Goal: Task Accomplishment & Management: Complete application form

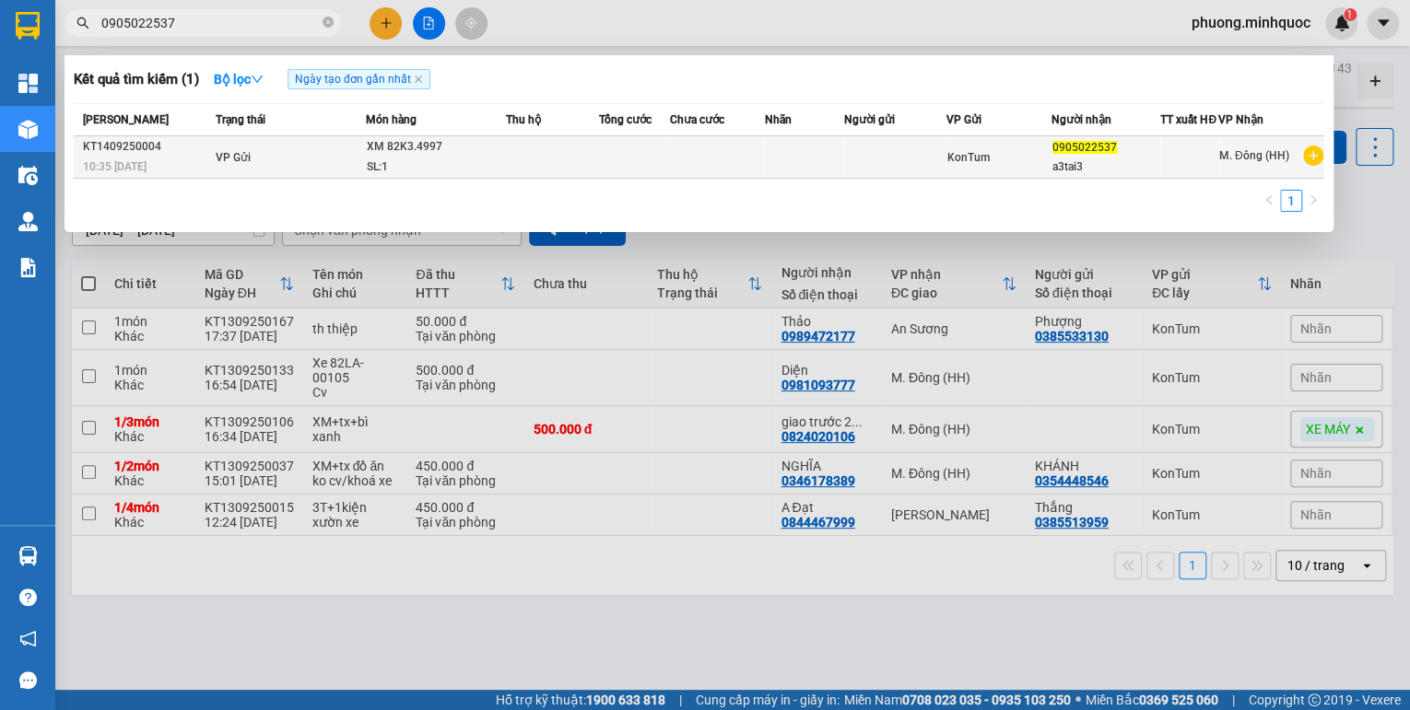
type input "0905022537"
click at [386, 173] on div "SL: 1" at bounding box center [436, 168] width 138 height 20
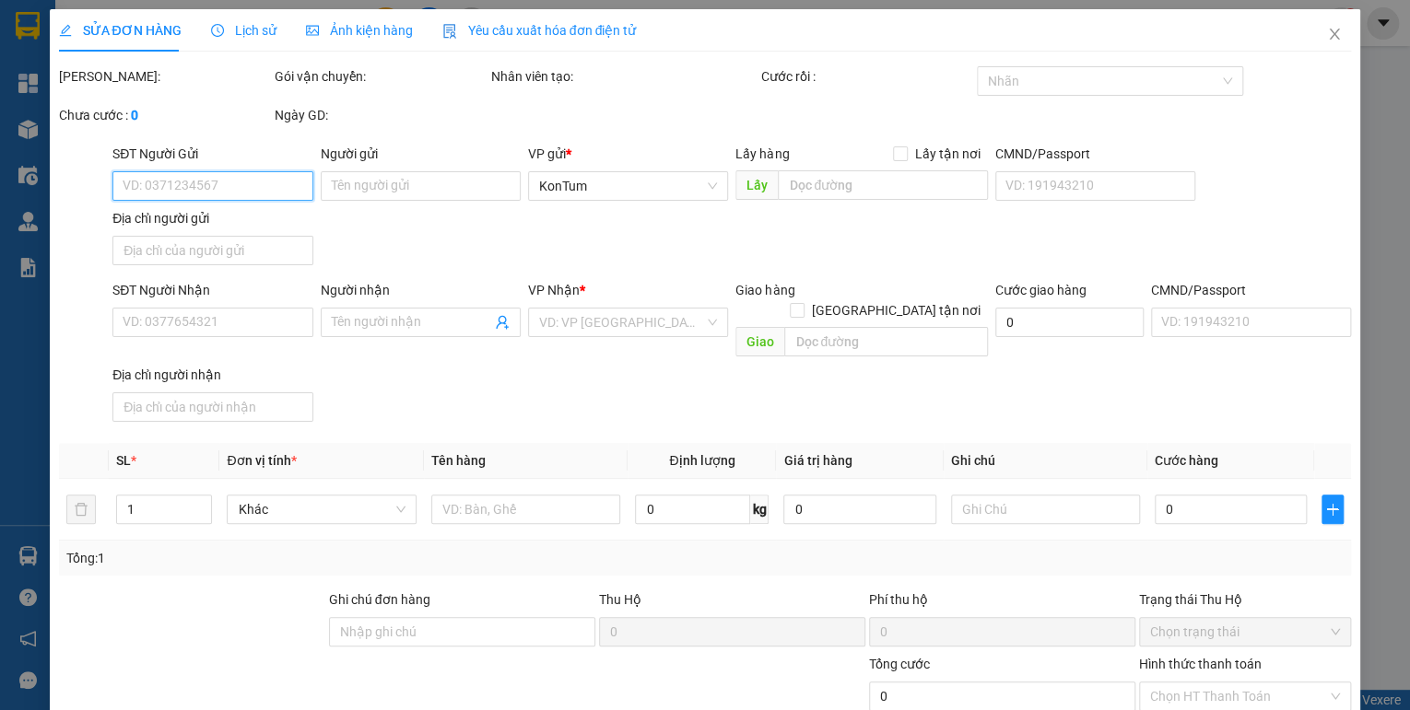
type input "0905022537"
type input "a3tai3"
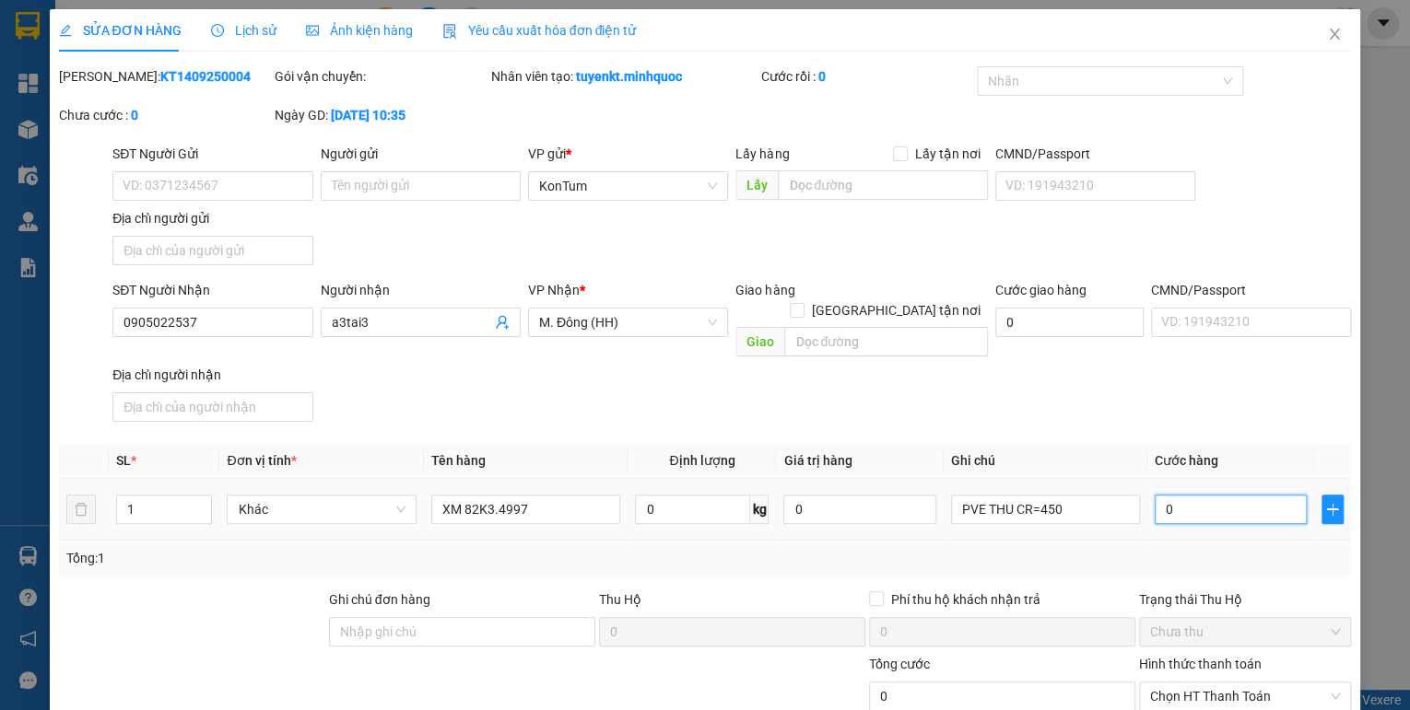
click at [1213, 495] on input "0" at bounding box center [1231, 509] width 152 height 29
type input "4"
type input "45"
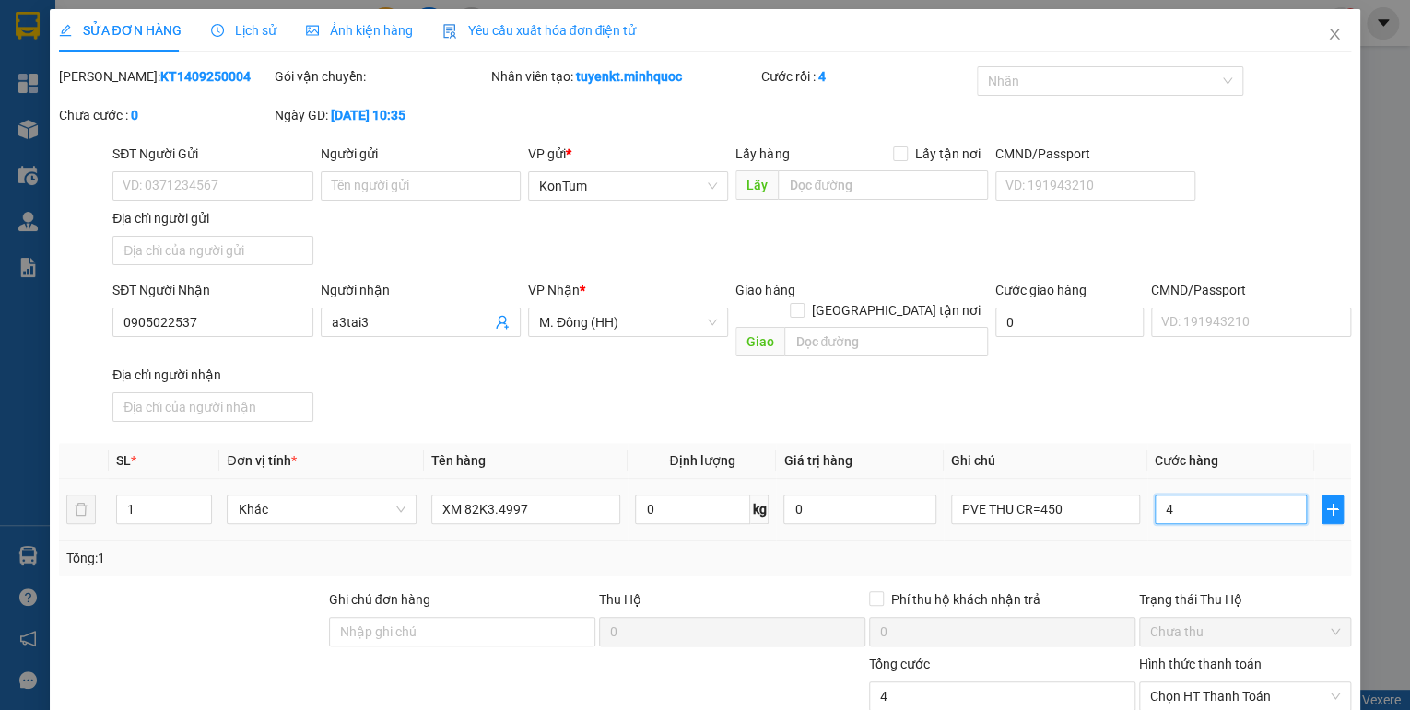
type input "45"
type input "450"
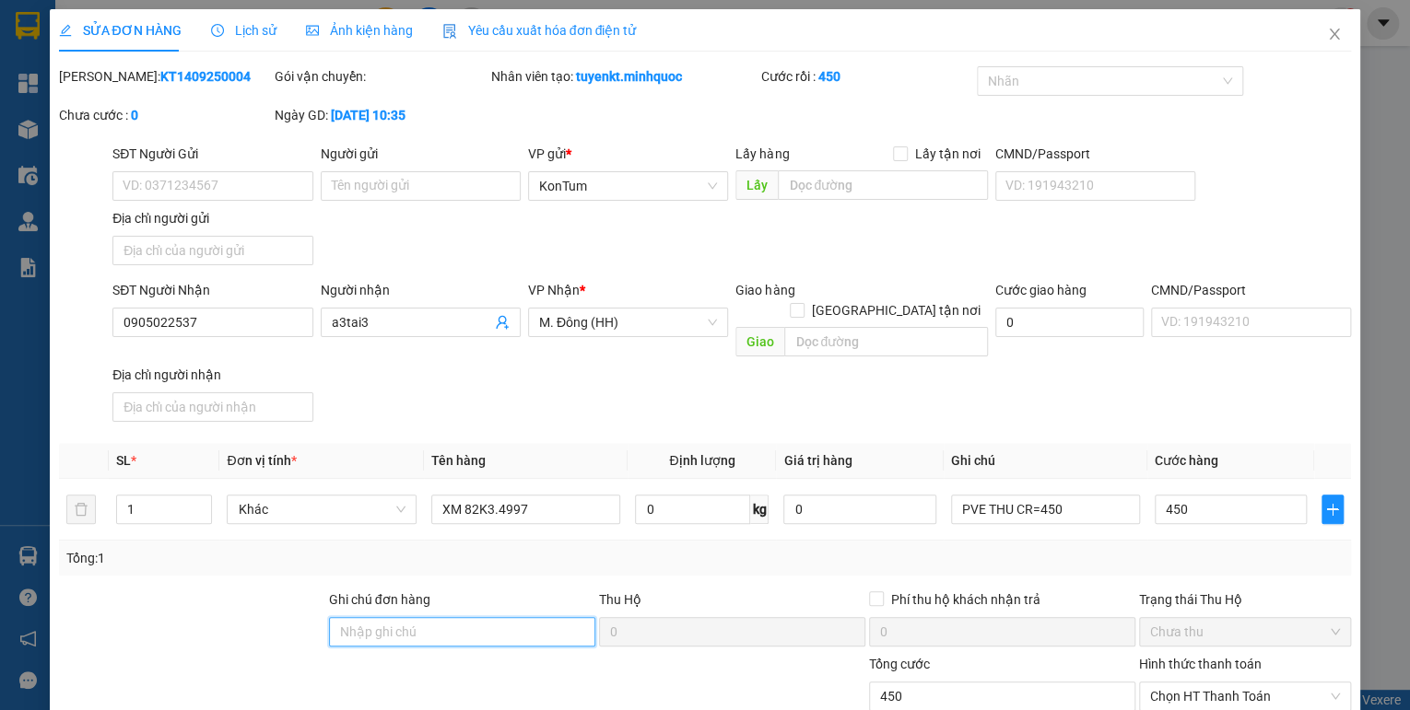
click at [346, 617] on input "Ghi chú đơn hàng" at bounding box center [462, 631] width 266 height 29
type input "450.000"
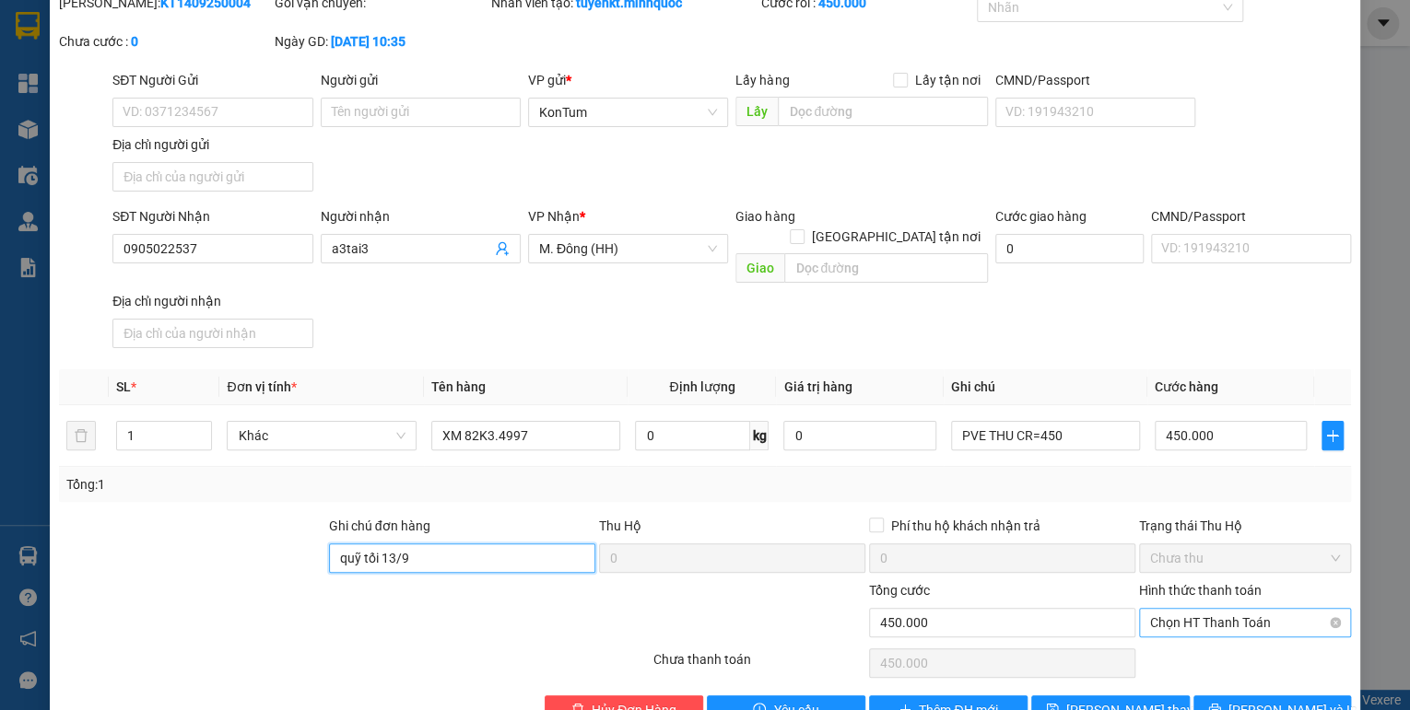
click at [1270, 609] on span "Chọn HT Thanh Toán" at bounding box center [1245, 623] width 190 height 28
type input "quỹ tối 13/9"
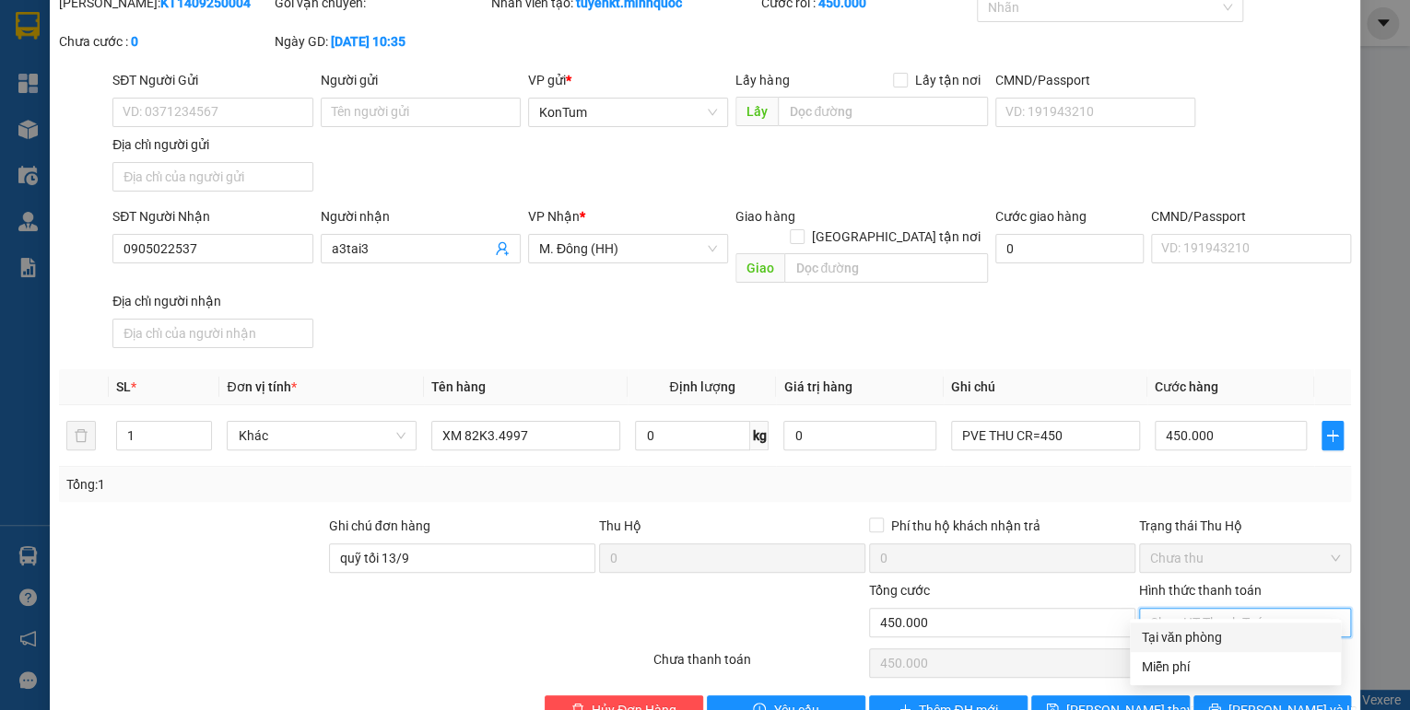
click at [1219, 631] on div "Tại văn phòng" at bounding box center [1235, 638] width 189 height 20
type input "0"
click at [1121, 700] on span "[PERSON_NAME] thay đổi" at bounding box center [1139, 710] width 147 height 20
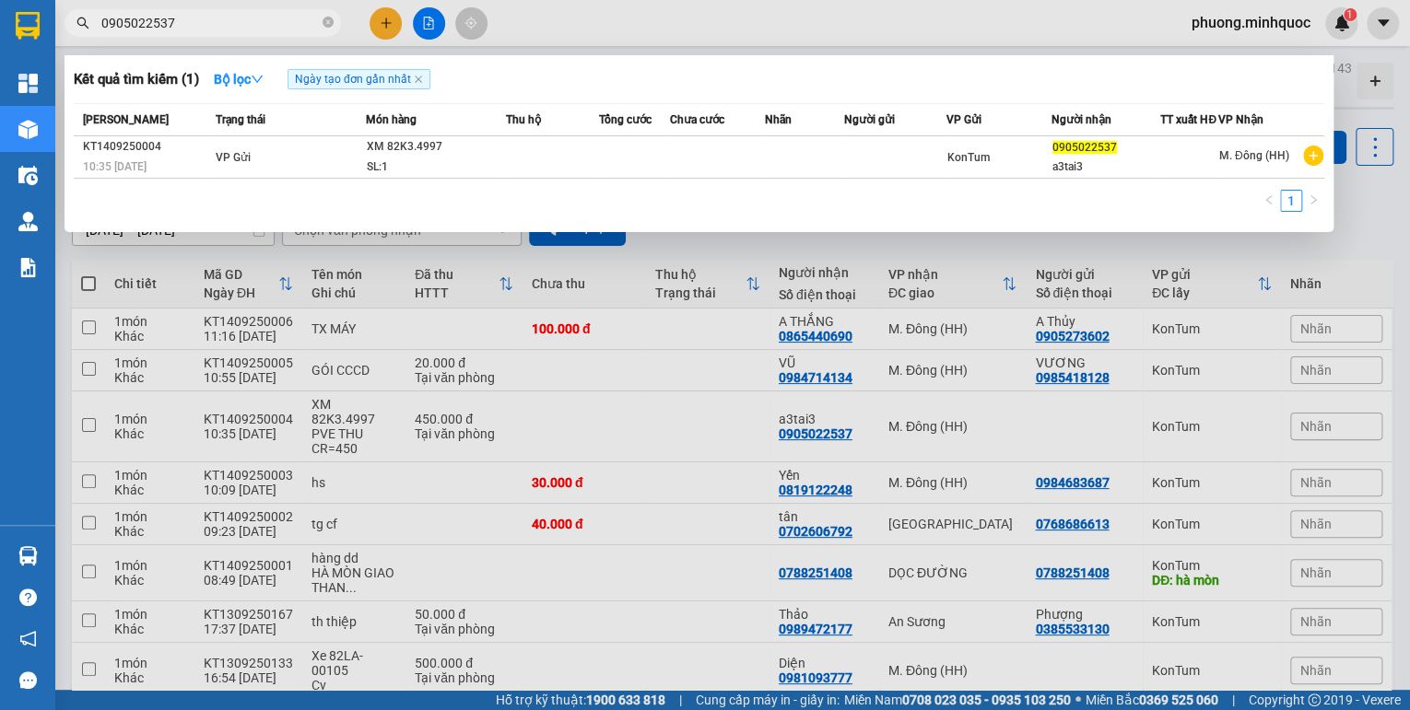
click at [219, 22] on input "0905022537" at bounding box center [209, 23] width 217 height 20
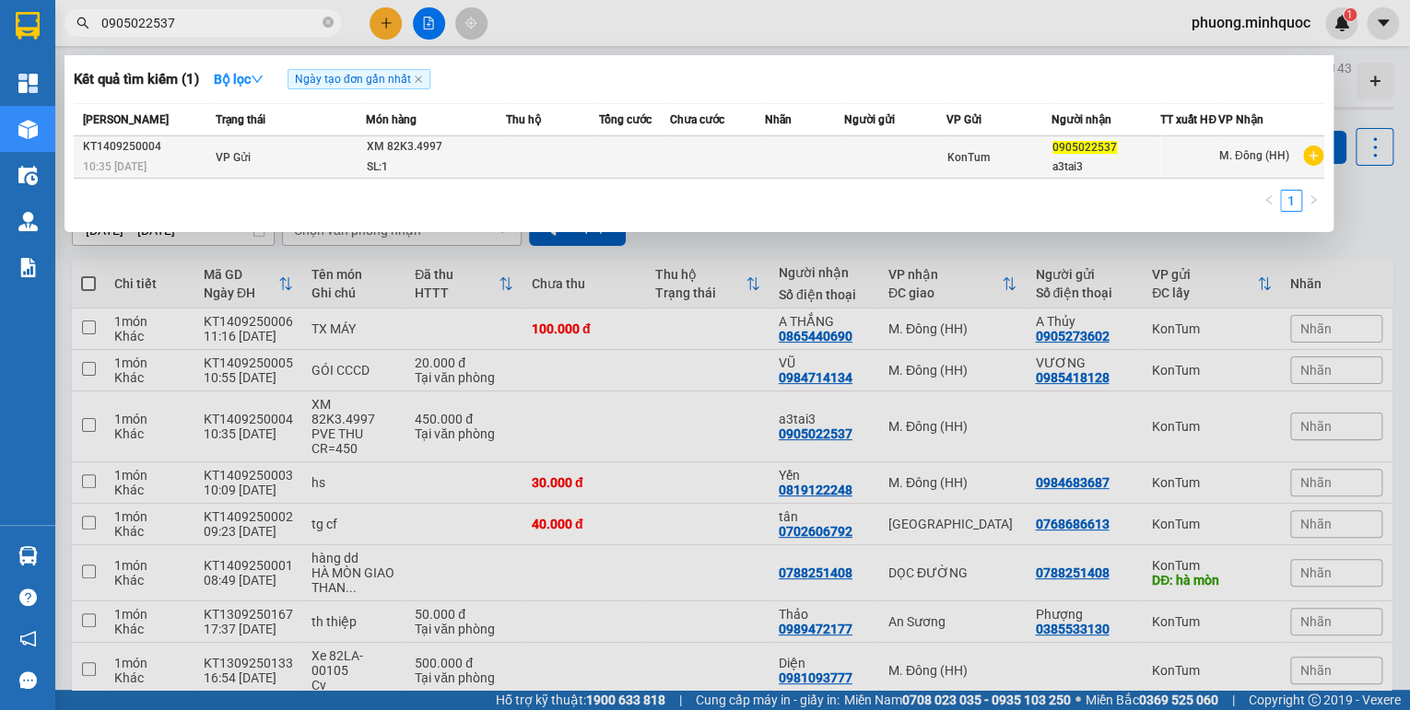
click at [553, 179] on td at bounding box center [552, 157] width 93 height 42
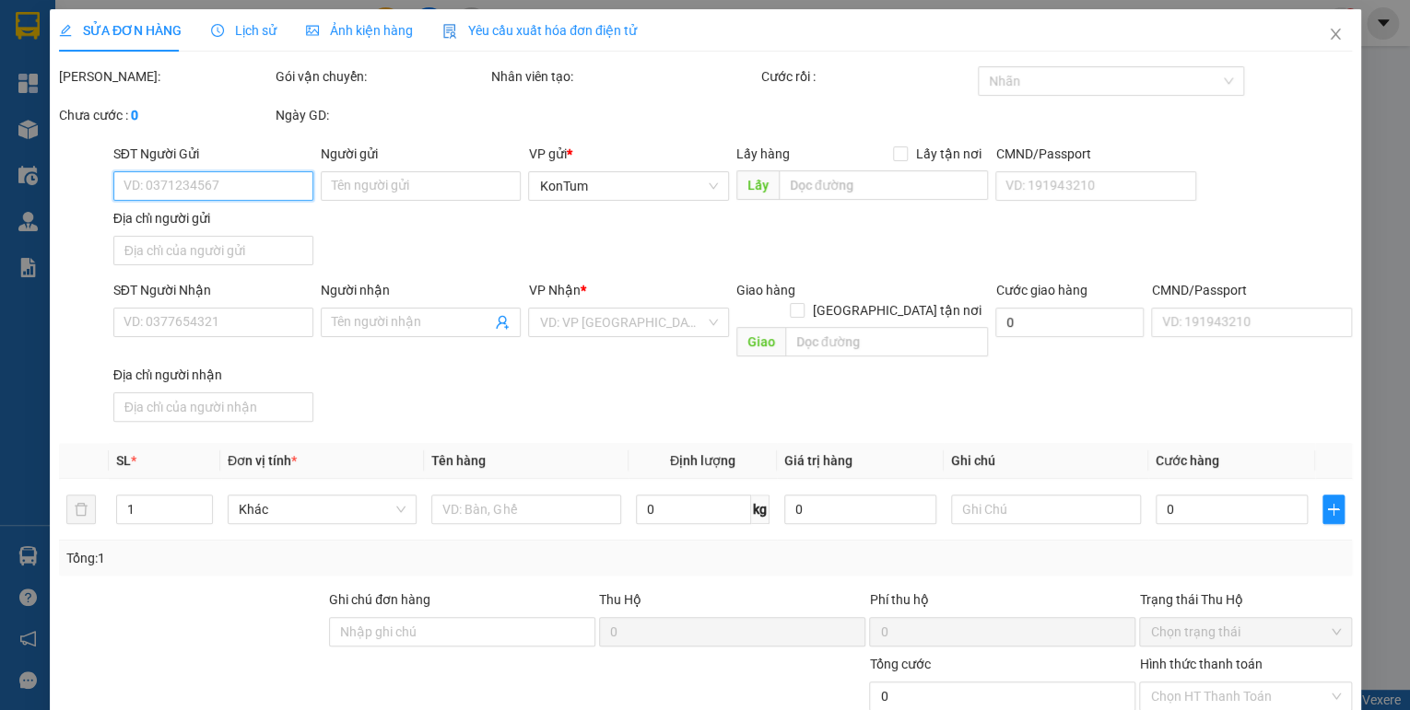
type input "0905022537"
type input "a3tai3"
type input "quỹ tối 13/9"
type input "450.000"
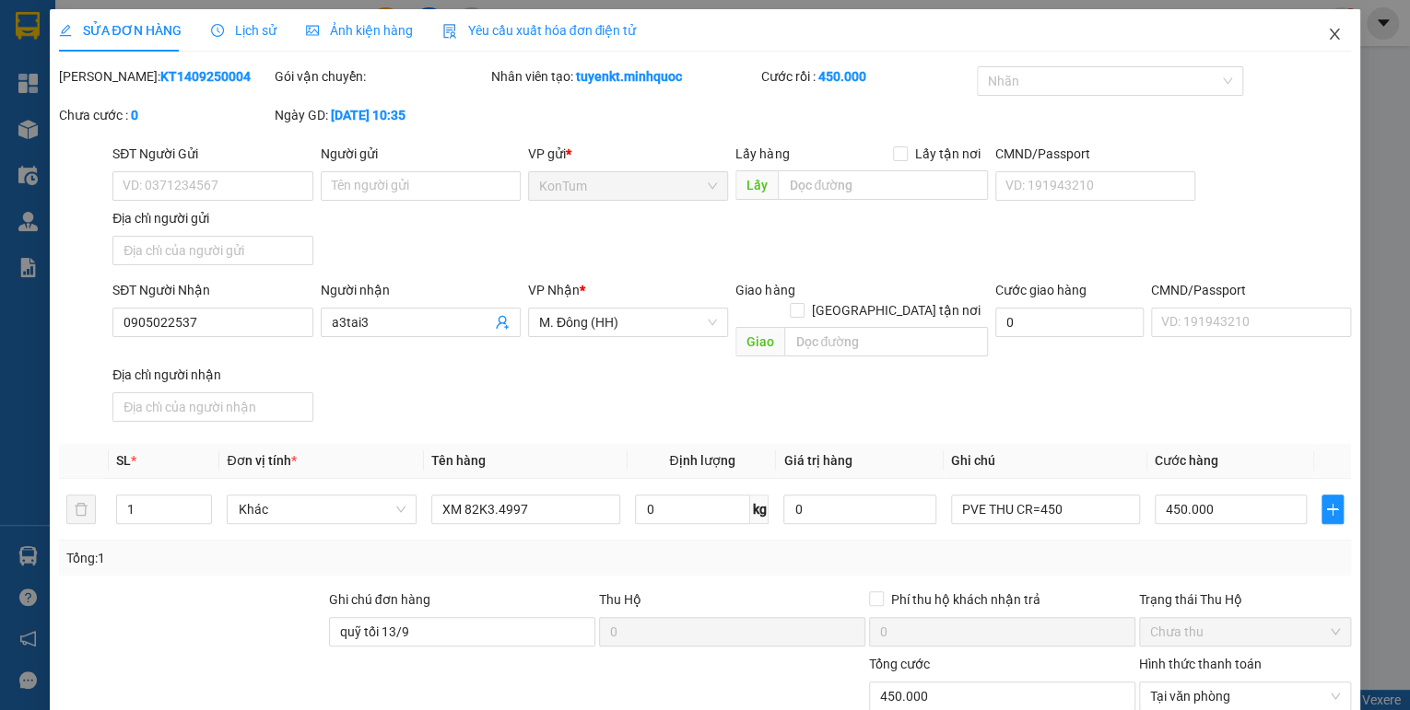
click at [1328, 37] on icon "close" at bounding box center [1334, 34] width 15 height 15
